Goal: Find specific page/section: Find specific page/section

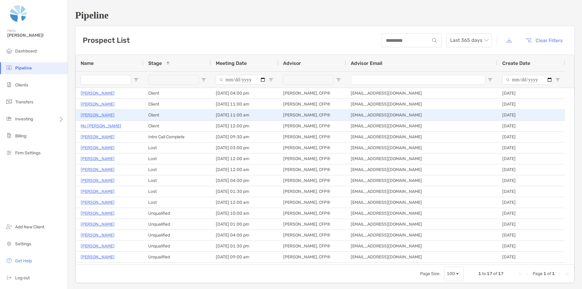
click at [94, 103] on p "[PERSON_NAME]" at bounding box center [98, 104] width 34 height 8
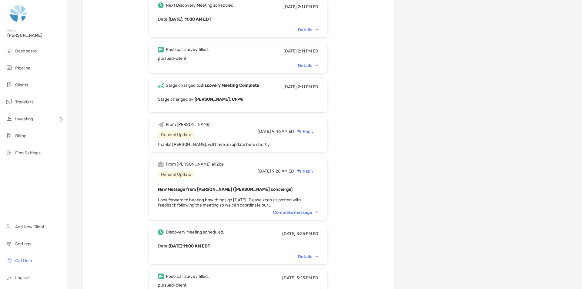
scroll to position [424, 0]
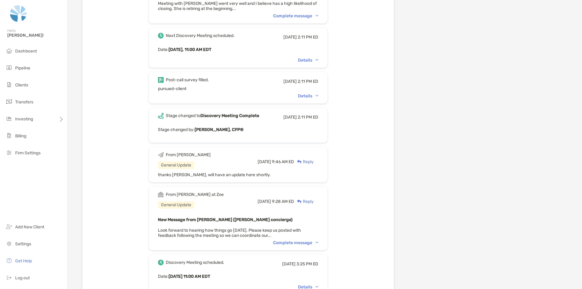
click at [312, 94] on div "Details" at bounding box center [308, 95] width 20 height 5
